Goal: Task Accomplishment & Management: Use online tool/utility

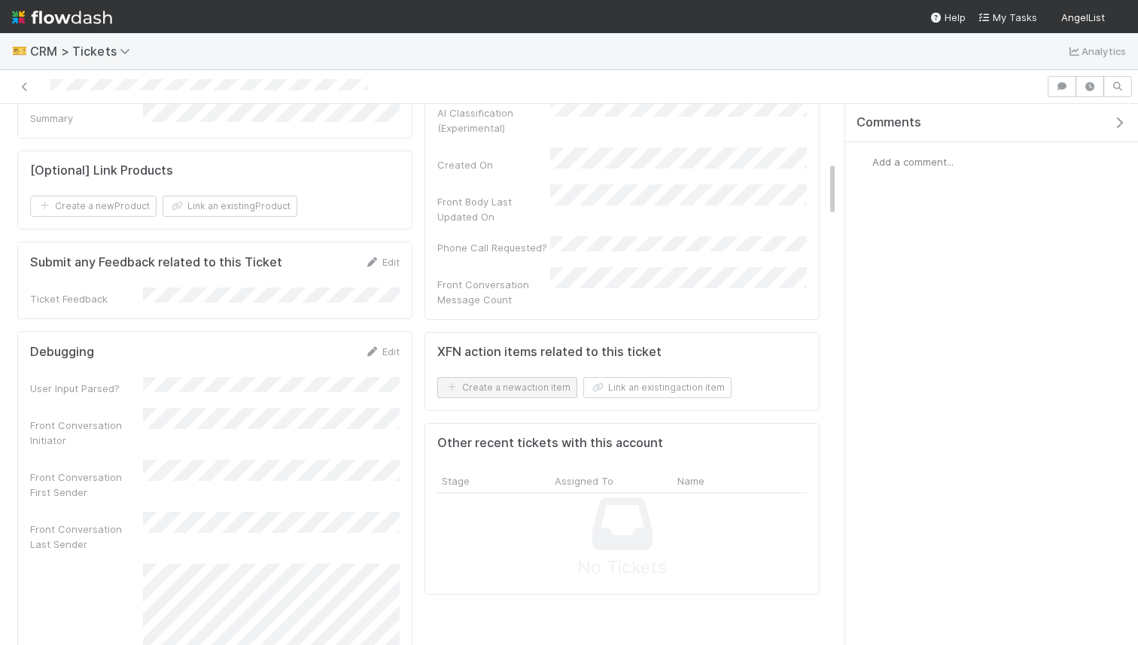
scroll to position [577, 0]
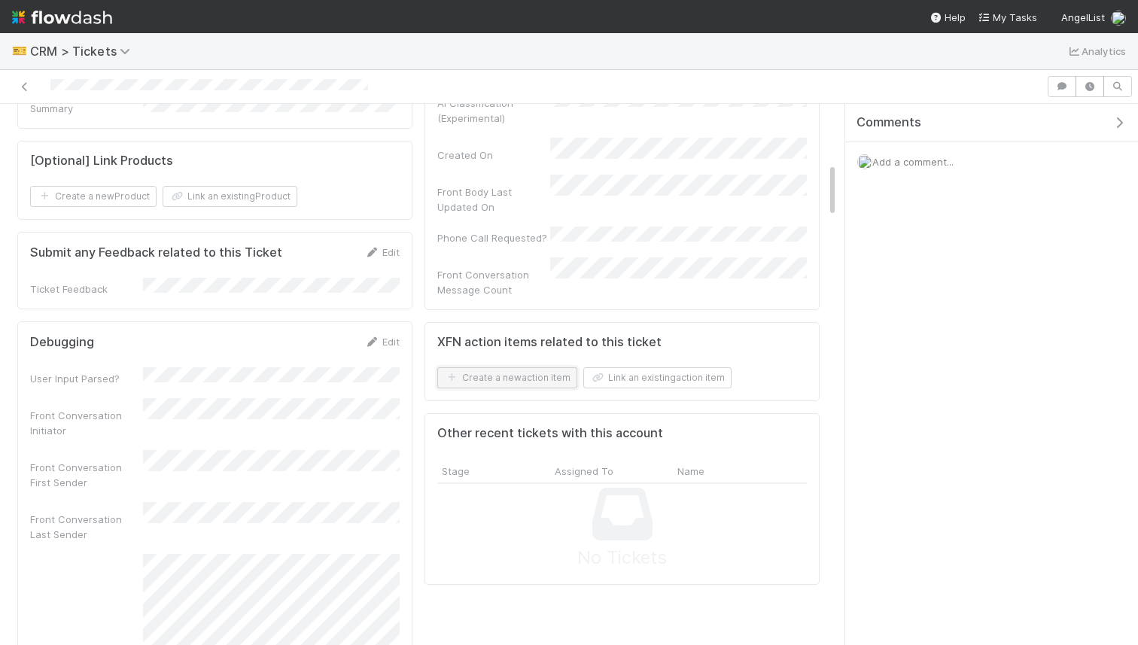
click at [505, 367] on button "Create a new action item" at bounding box center [507, 377] width 140 height 21
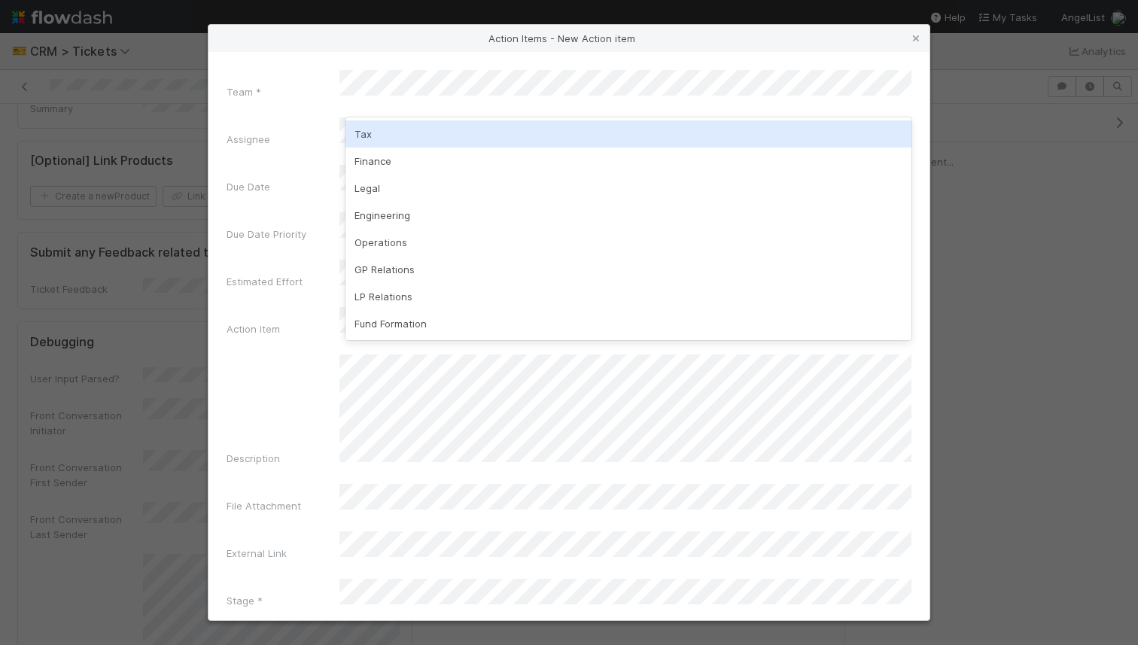
click at [387, 140] on div "Tax" at bounding box center [628, 133] width 566 height 27
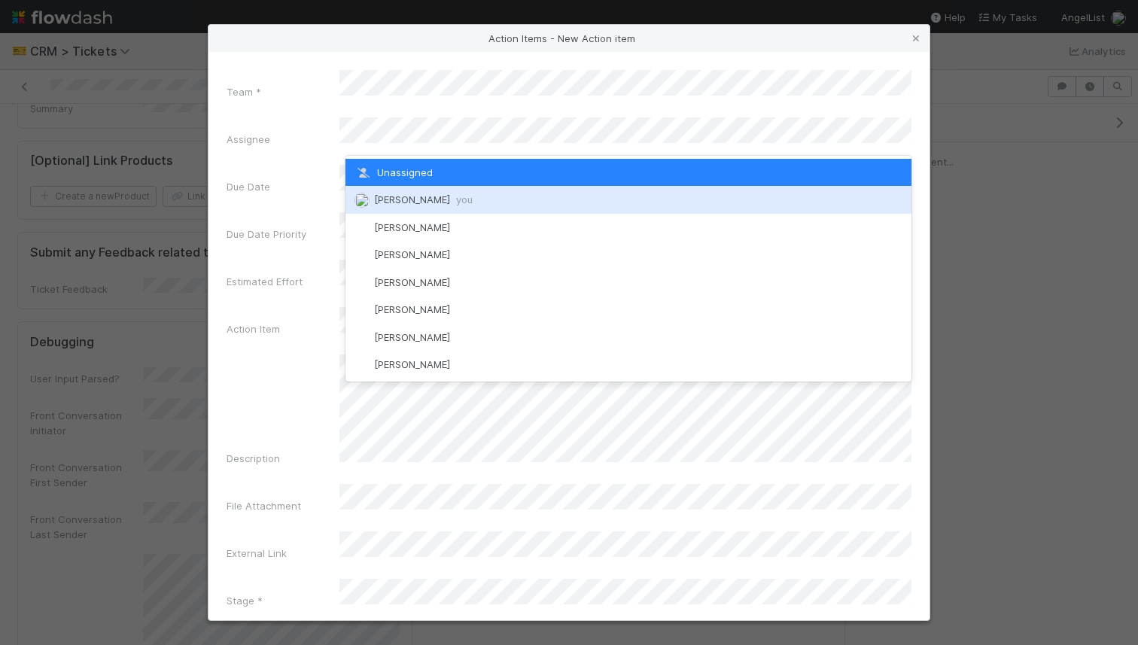
click at [401, 194] on span "William Rosean you" at bounding box center [423, 199] width 99 height 12
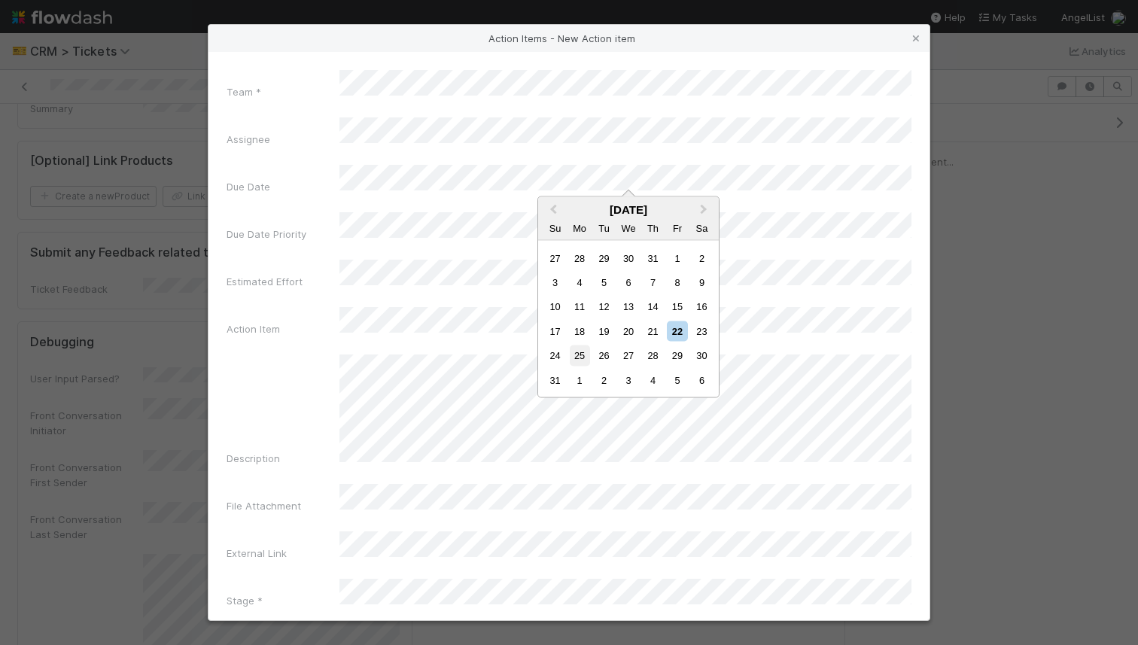
click at [571, 351] on div "25" at bounding box center [580, 355] width 20 height 20
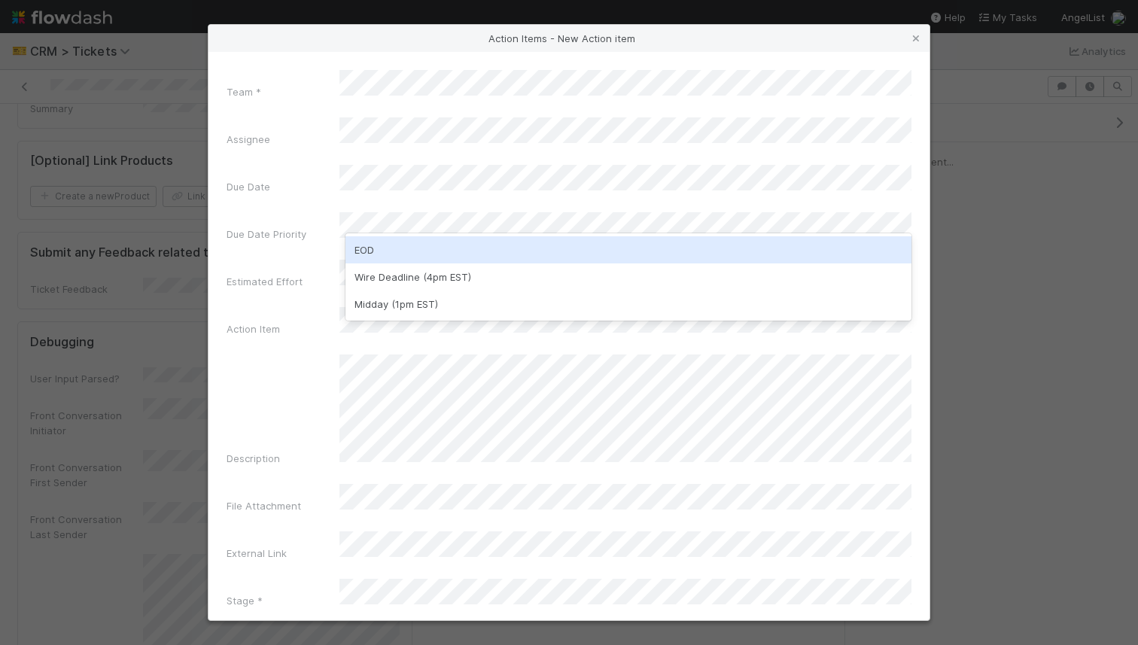
click at [408, 241] on div "EOD" at bounding box center [628, 249] width 566 height 27
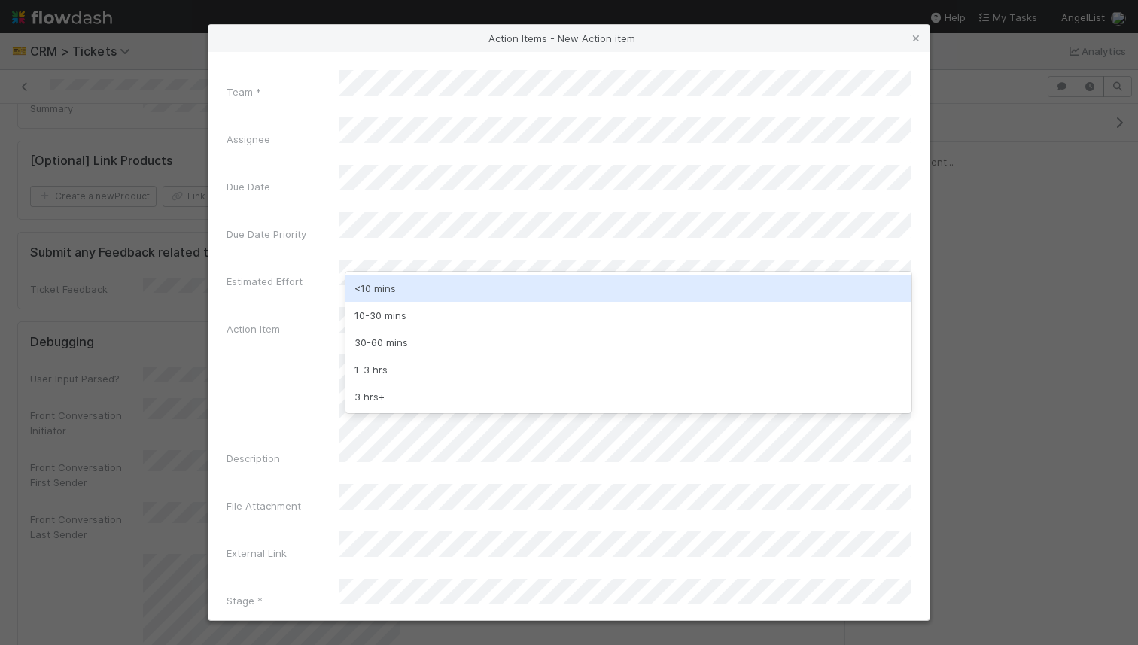
click at [425, 287] on div "<10 mins" at bounding box center [628, 288] width 566 height 27
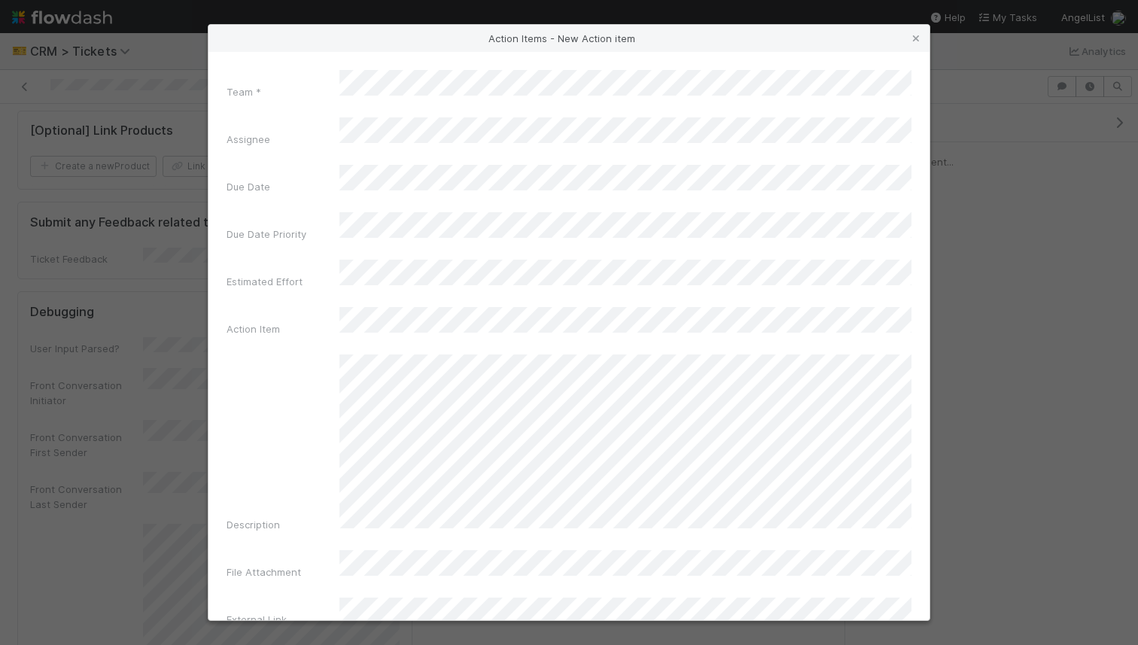
scroll to position [34, 0]
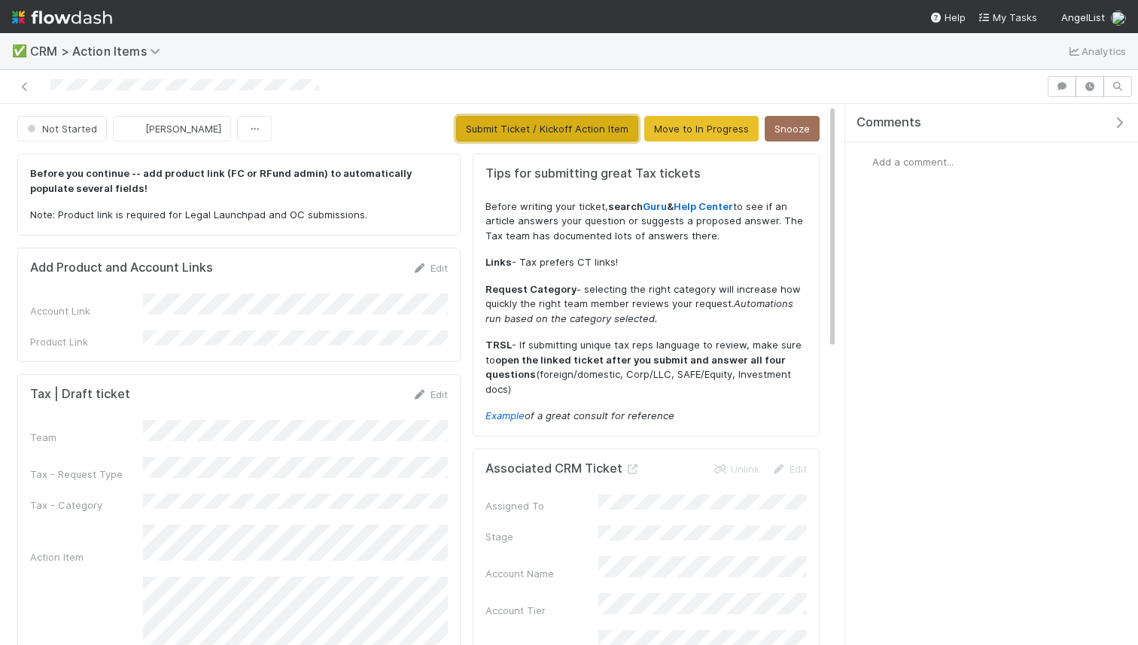
click at [547, 133] on button "Submit Ticket / Kickoff Action Item" at bounding box center [547, 129] width 182 height 26
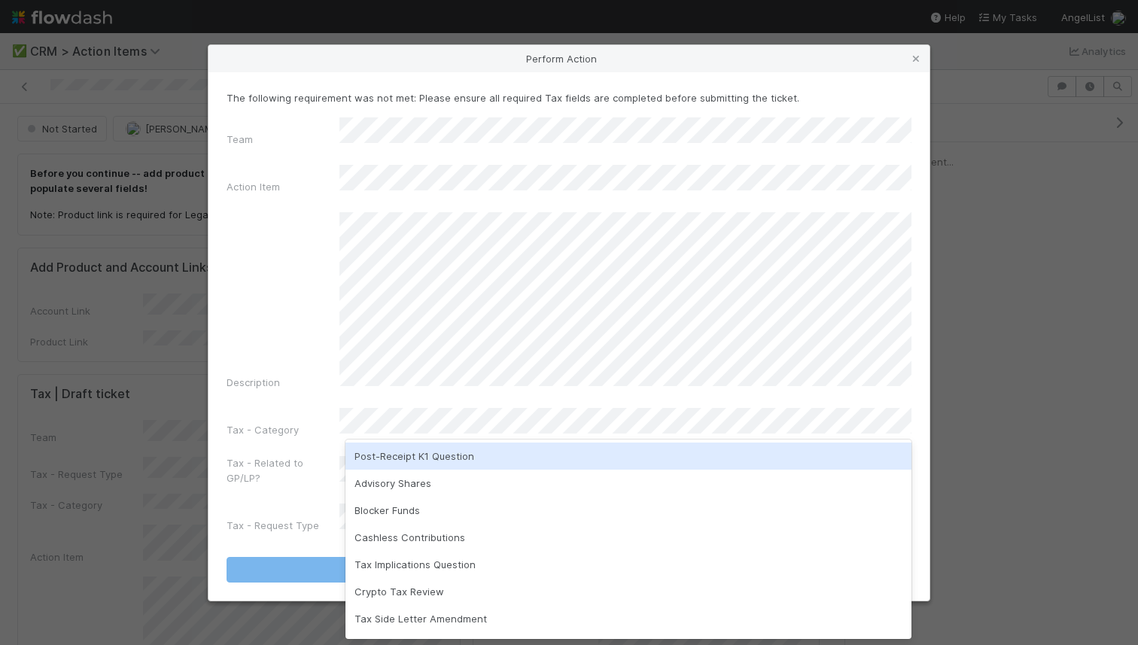
click at [513, 449] on div "Post-Receipt K1 Question" at bounding box center [628, 455] width 566 height 27
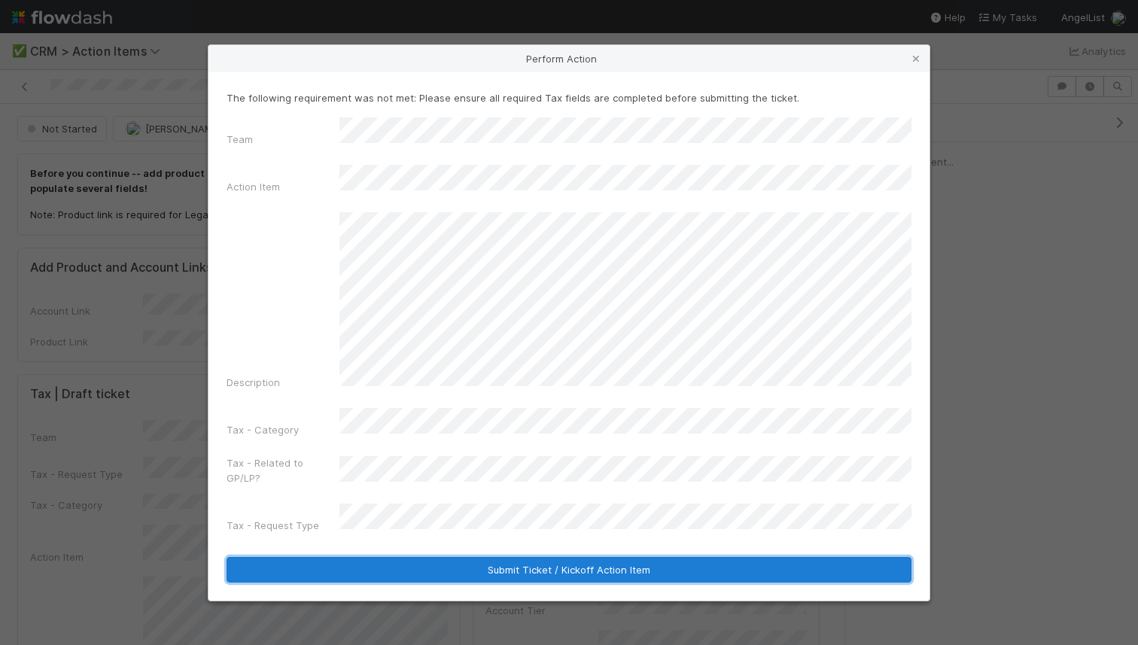
click at [518, 557] on button "Submit Ticket / Kickoff Action Item" at bounding box center [568, 570] width 685 height 26
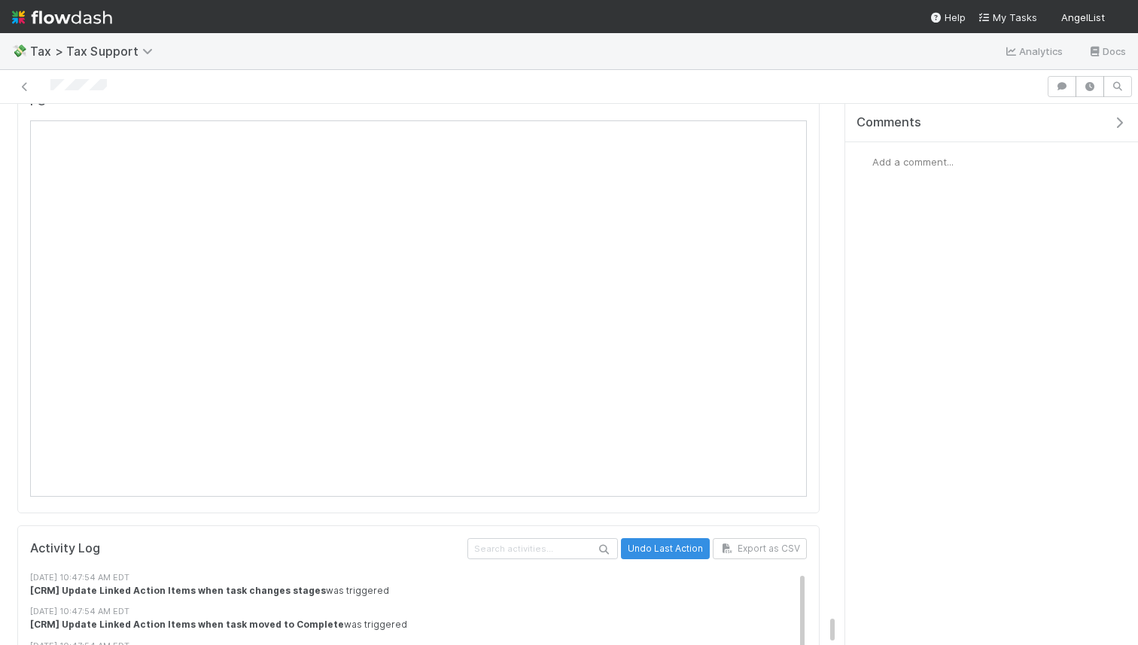
scroll to position [9023, 0]
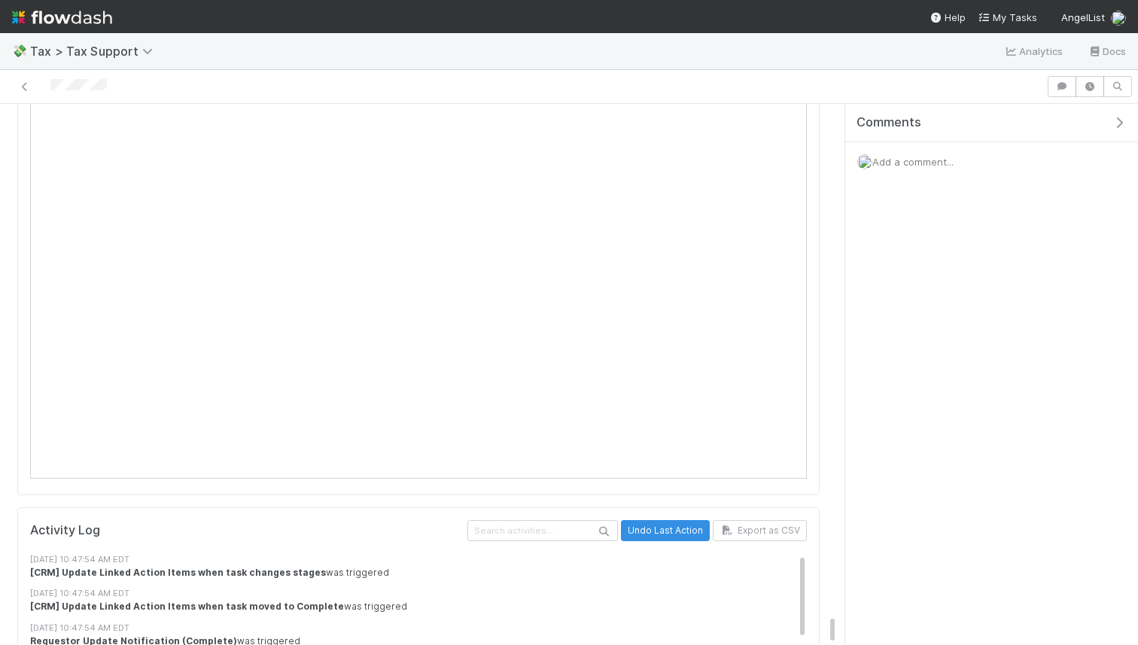
click at [913, 166] on span "Add a comment..." at bounding box center [912, 162] width 81 height 12
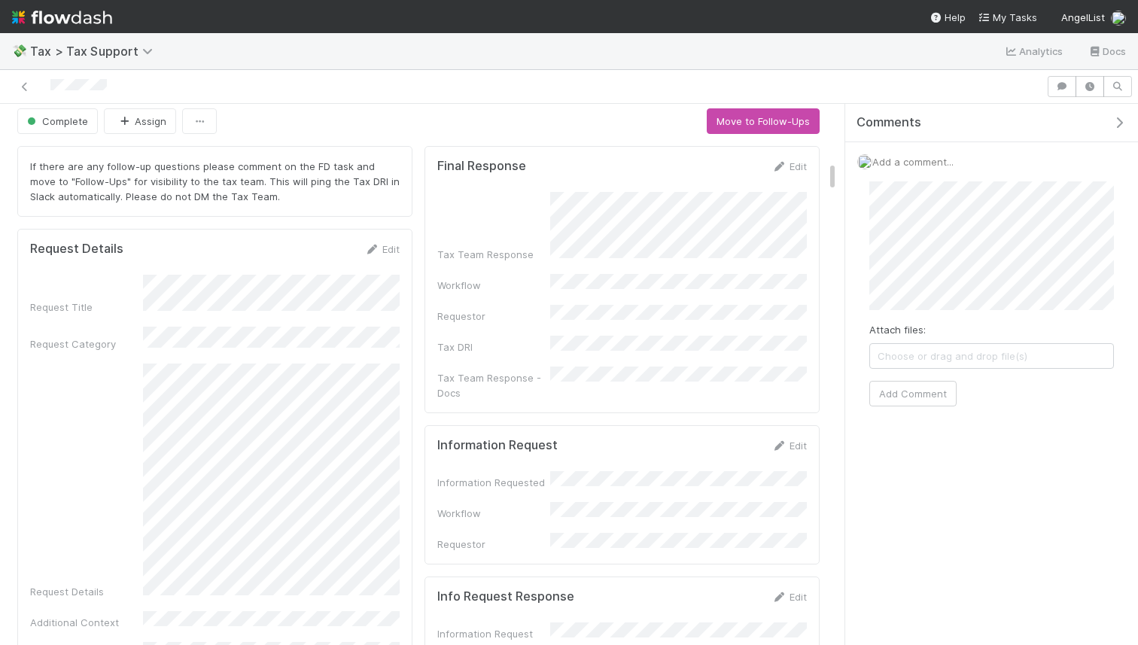
scroll to position [0, 0]
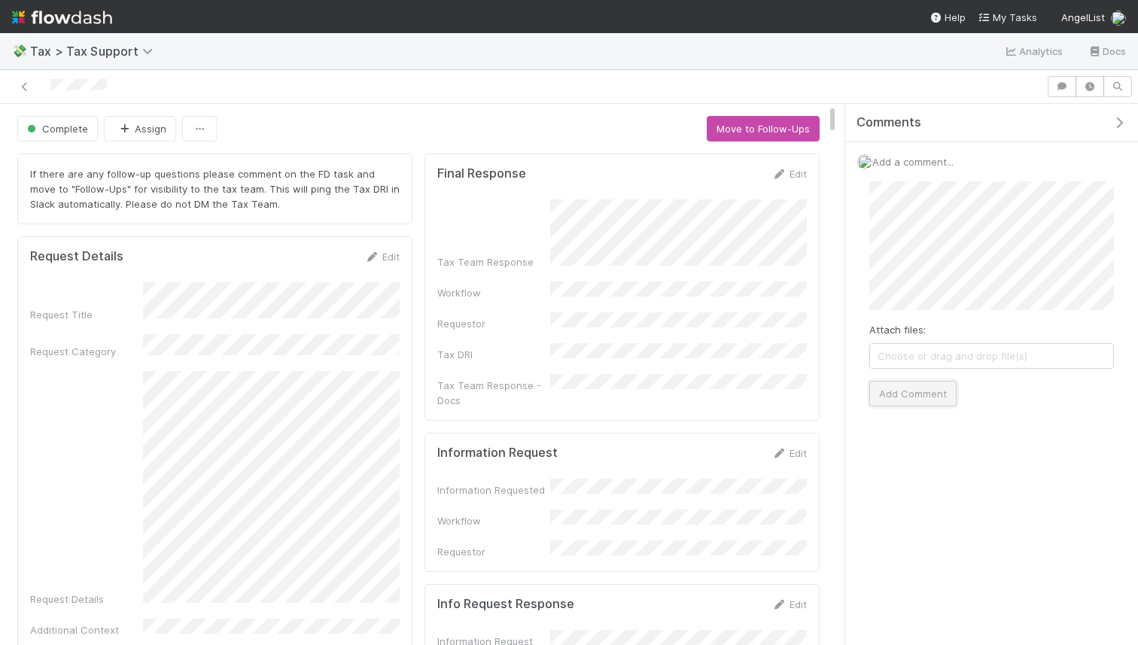
click at [935, 393] on button "Add Comment" at bounding box center [912, 394] width 87 height 26
click at [765, 133] on button "Move to Follow-Ups" at bounding box center [762, 129] width 113 height 26
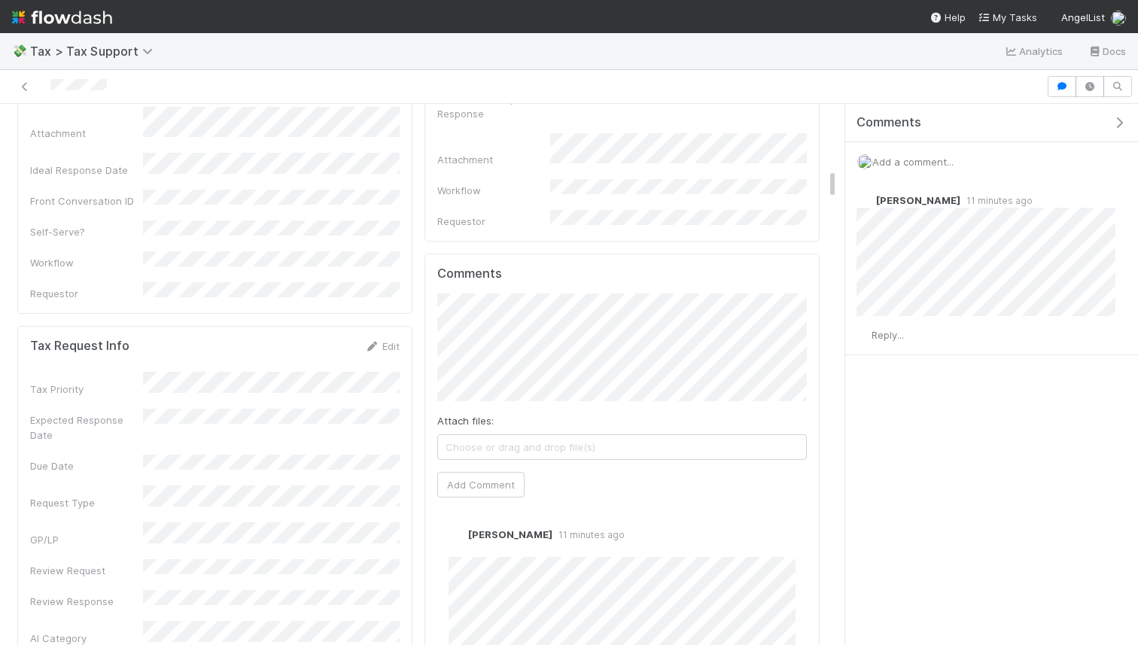
scroll to position [401, 0]
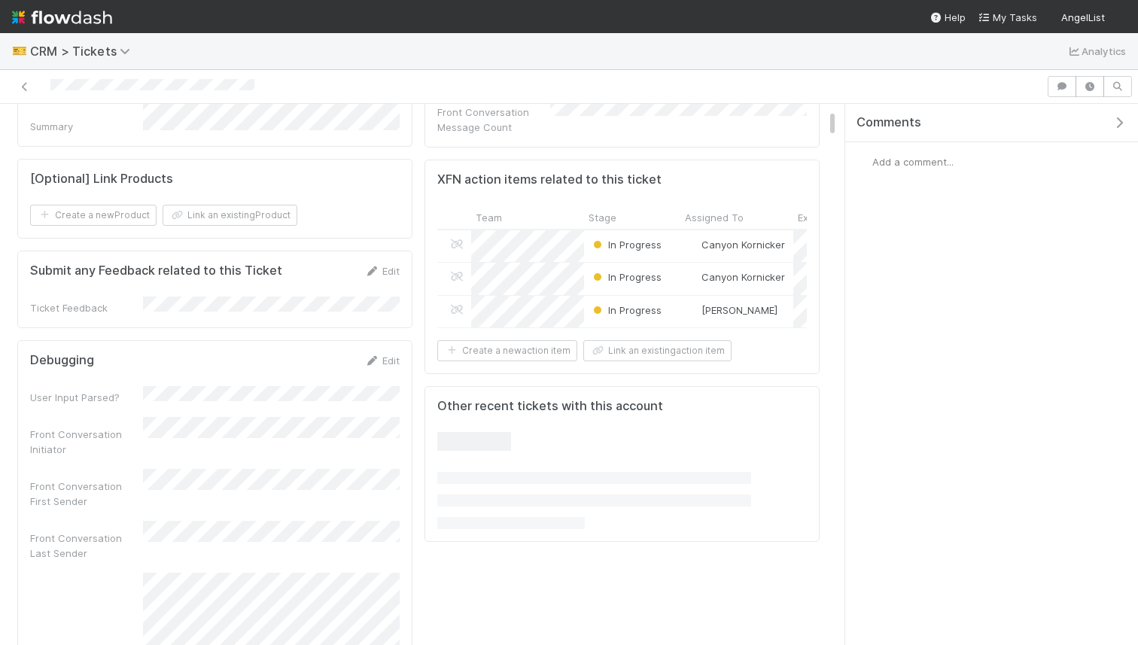
scroll to position [457, 0]
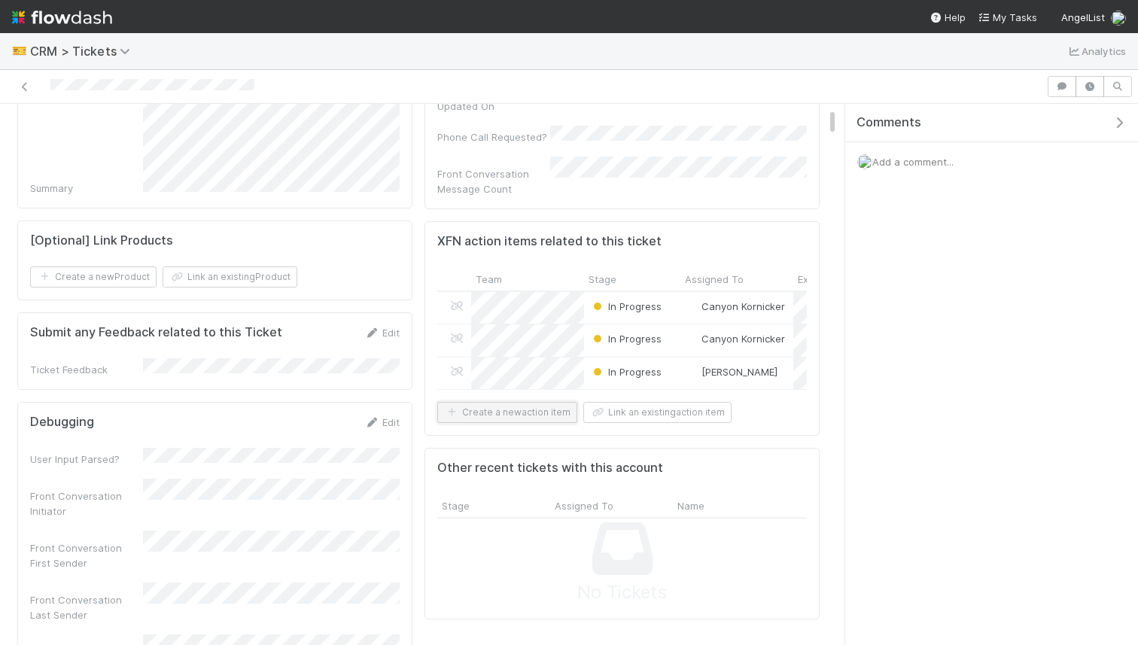
click at [539, 402] on button "Create a new action item" at bounding box center [507, 412] width 140 height 21
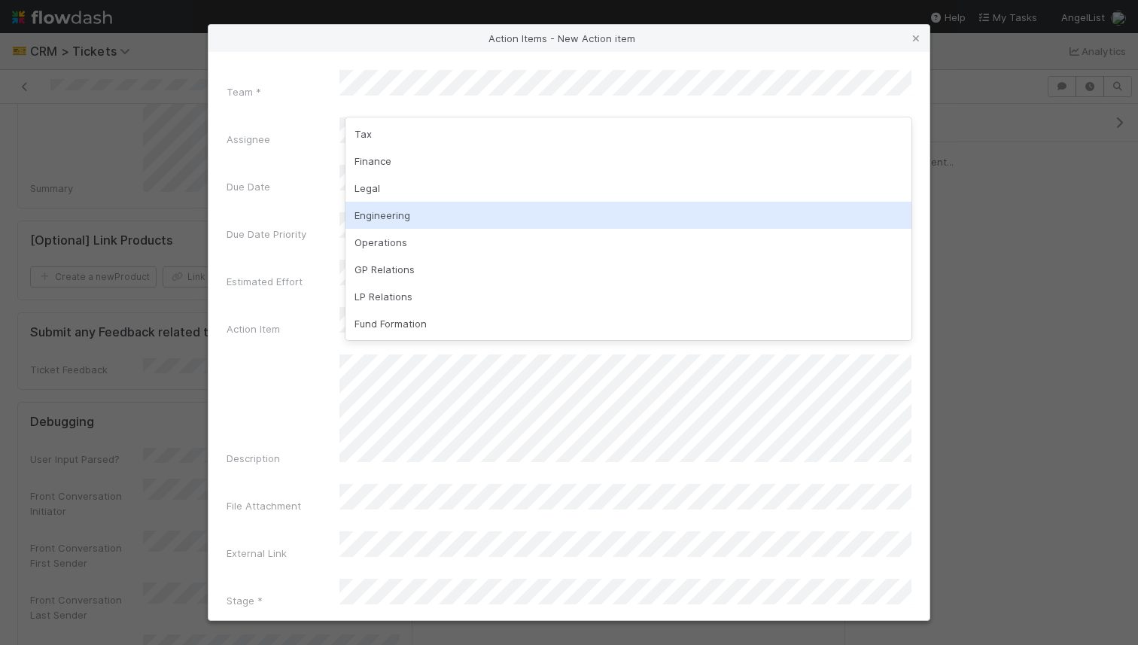
click at [374, 209] on div "Engineering" at bounding box center [628, 215] width 566 height 27
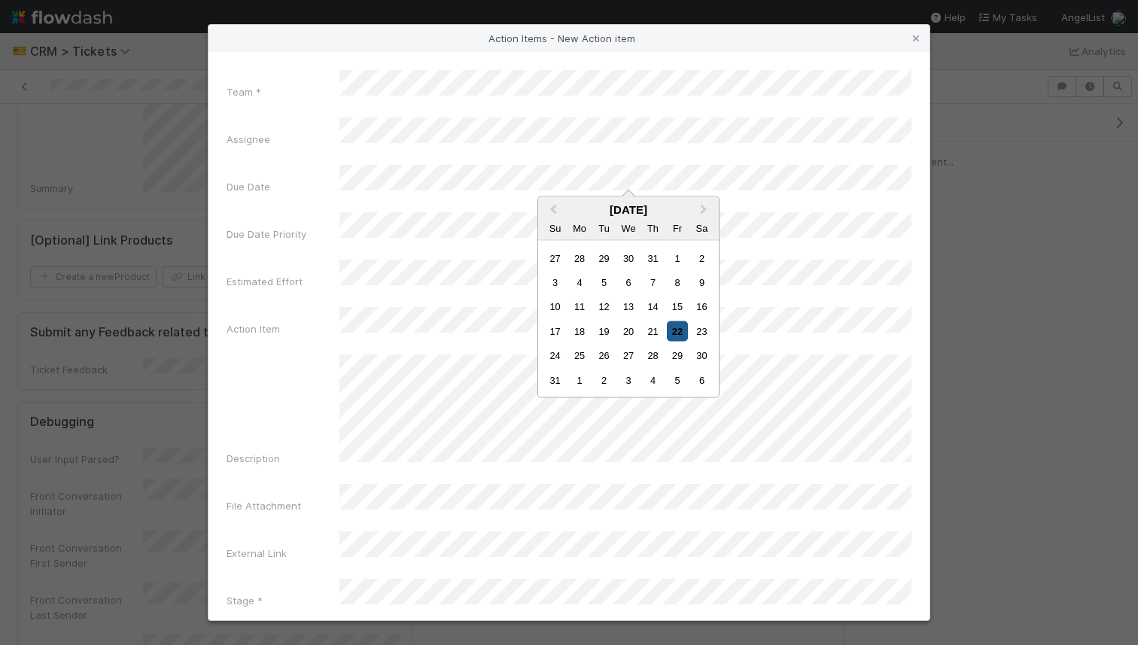
click at [674, 335] on div "22" at bounding box center [677, 330] width 20 height 20
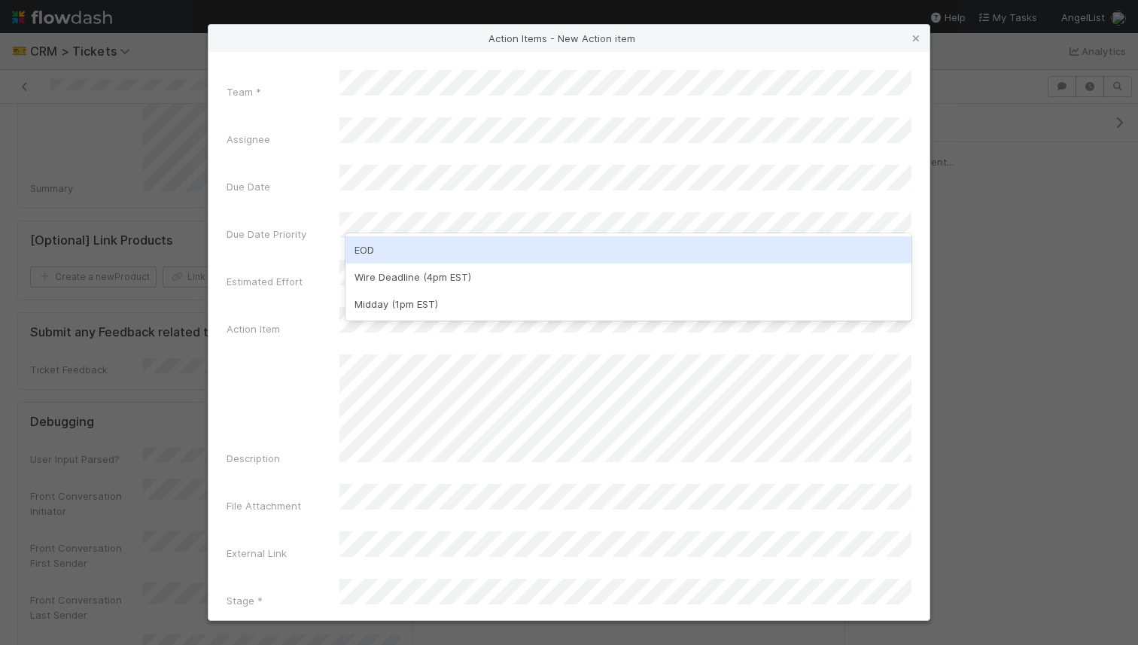
click at [457, 255] on div "EOD" at bounding box center [628, 249] width 566 height 27
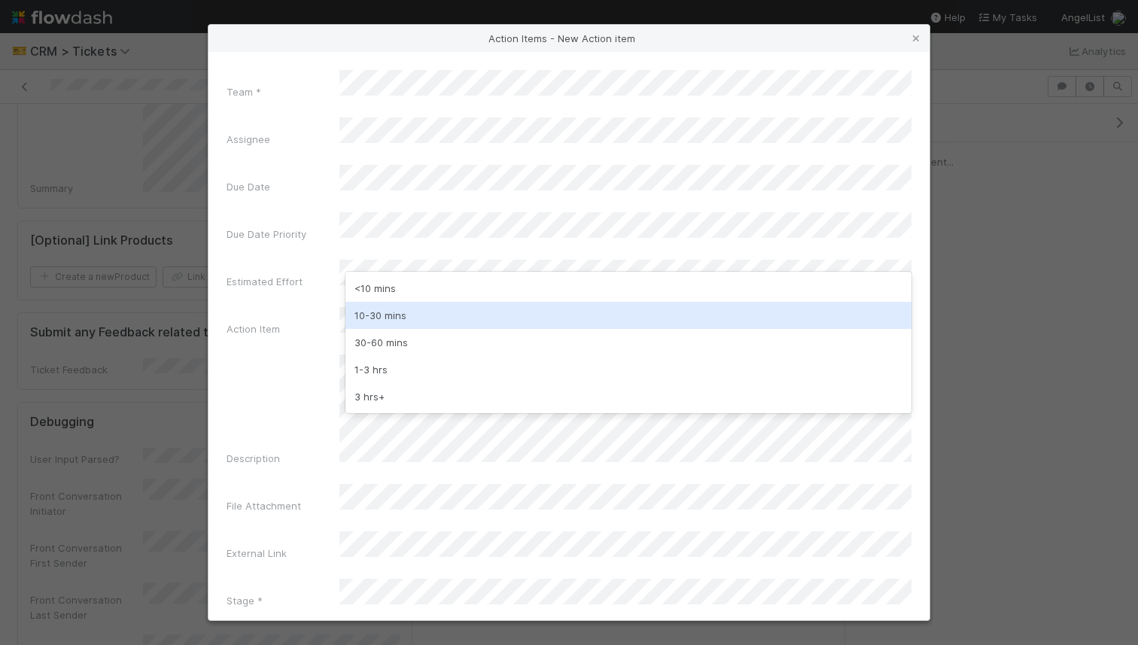
click at [419, 323] on div "10-30 mins" at bounding box center [628, 315] width 566 height 27
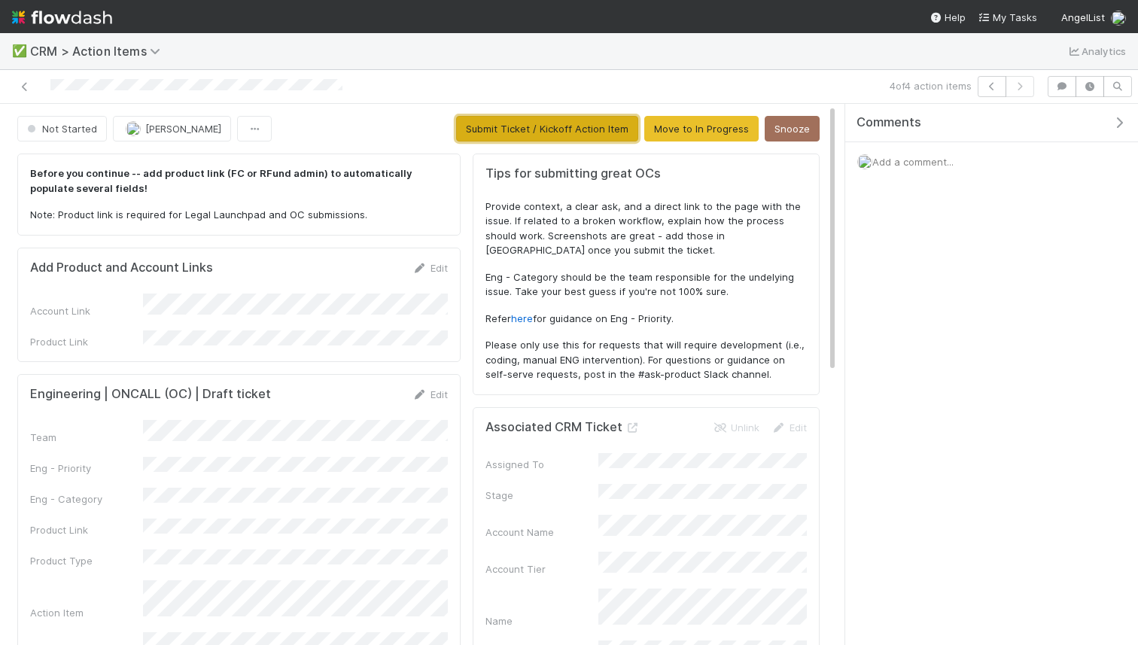
click at [567, 120] on button "Submit Ticket / Kickoff Action Item" at bounding box center [547, 129] width 182 height 26
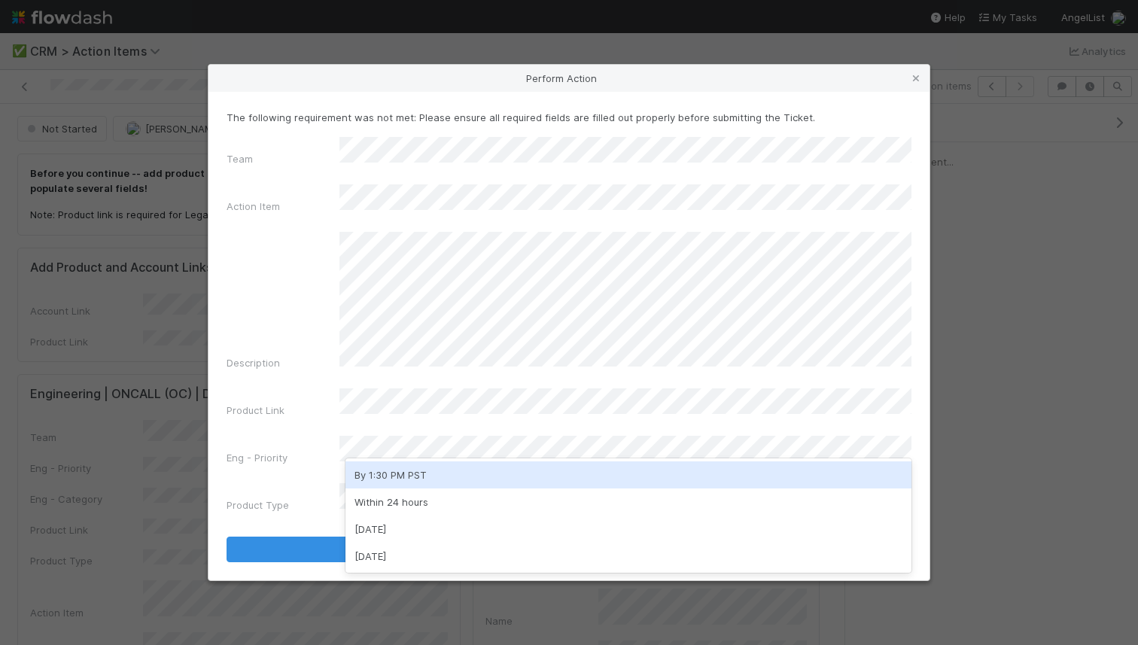
click at [424, 478] on div "By 1:30 PM PST" at bounding box center [628, 474] width 566 height 27
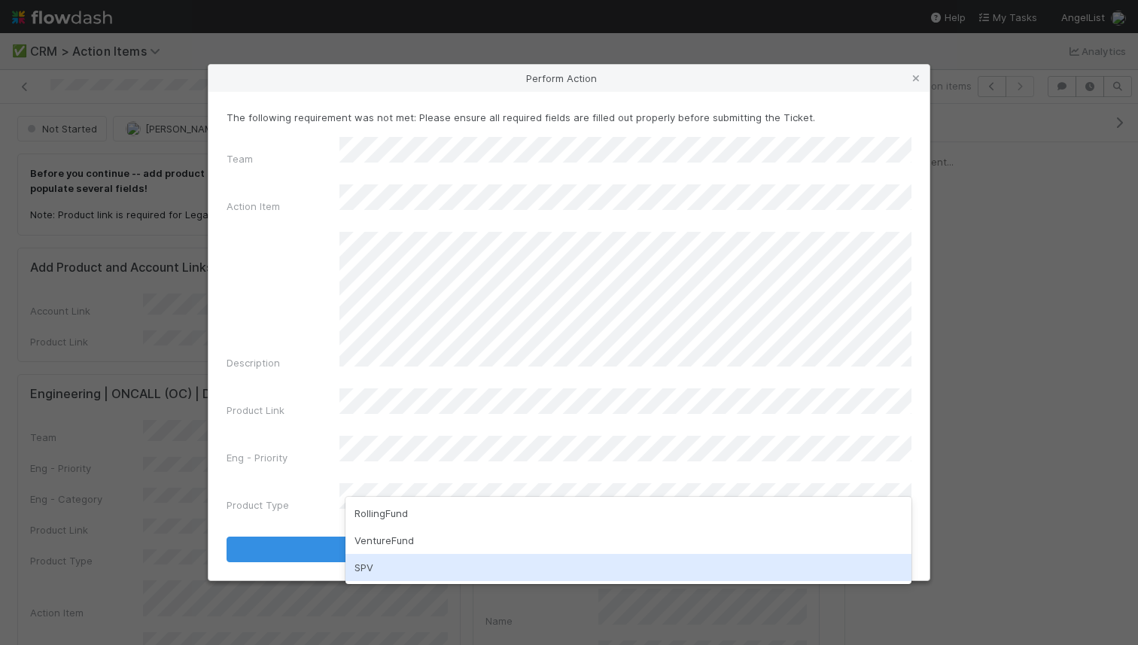
click at [393, 557] on div "SPV" at bounding box center [628, 567] width 566 height 27
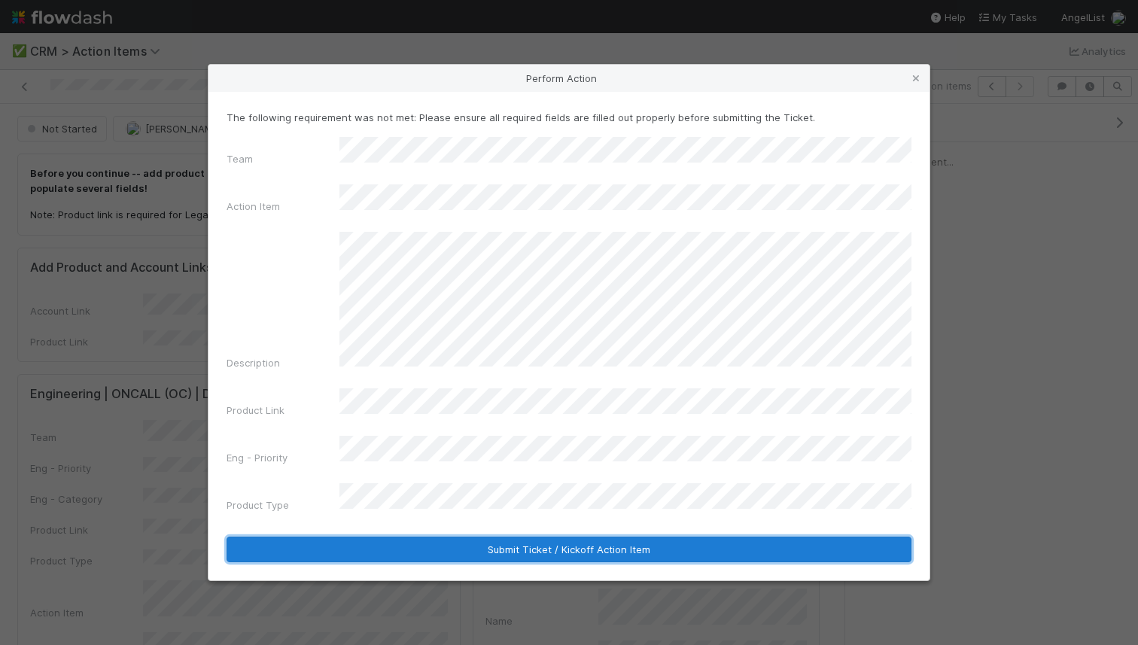
click at [408, 536] on button "Submit Ticket / Kickoff Action Item" at bounding box center [568, 549] width 685 height 26
